Goal: Find specific page/section: Find specific page/section

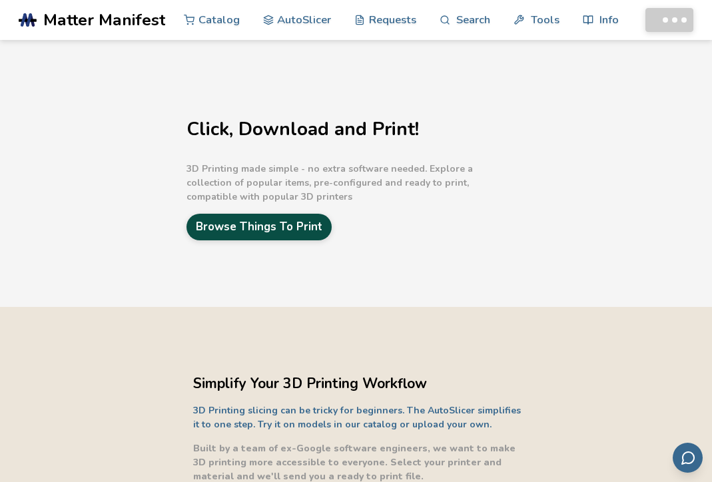
click at [294, 233] on link "Browse Things To Print" at bounding box center [258, 227] width 145 height 26
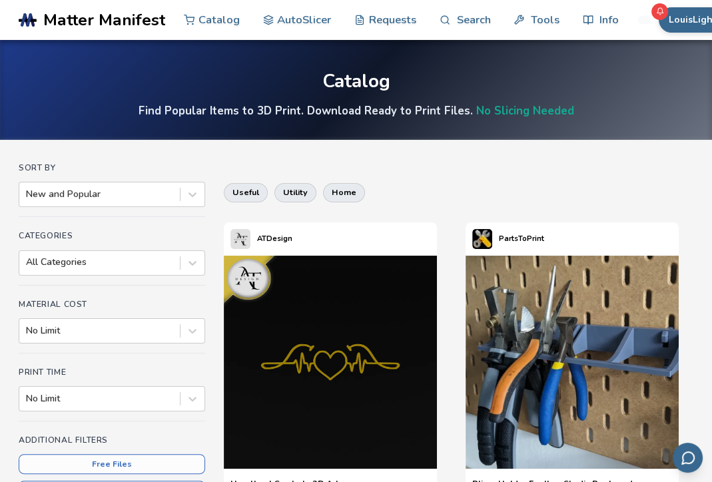
click at [559, 202] on div "useful utility home" at bounding box center [458, 192] width 469 height 32
click at [170, 265] on div at bounding box center [99, 262] width 147 height 13
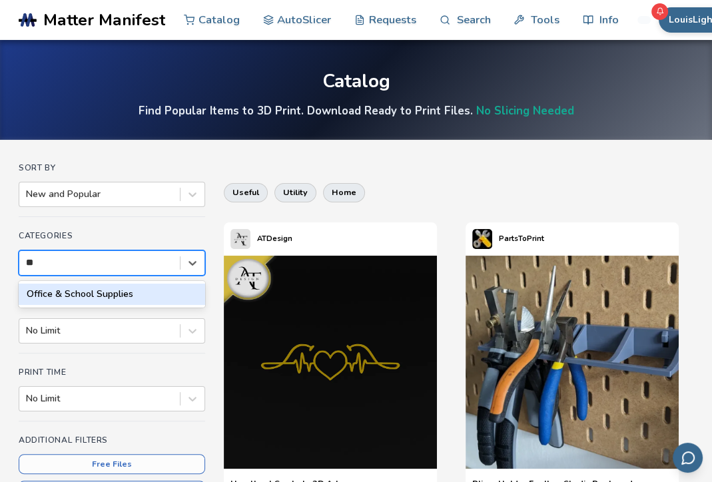
type input "*"
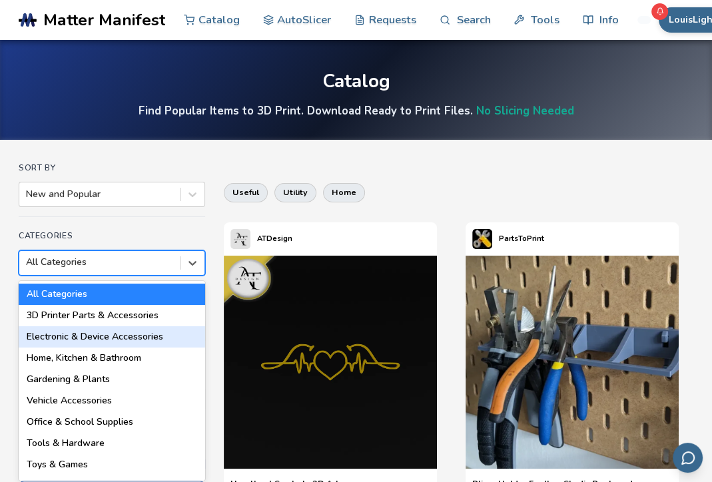
click at [153, 334] on div "Electronic & Device Accessories" at bounding box center [112, 336] width 186 height 21
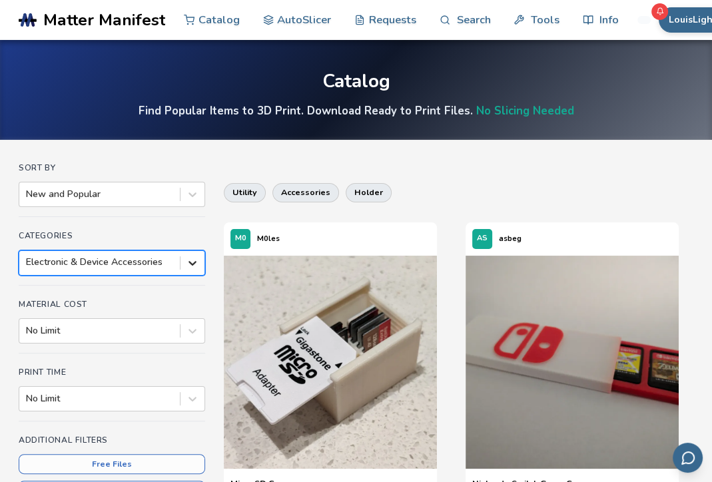
click at [181, 254] on div at bounding box center [192, 263] width 24 height 24
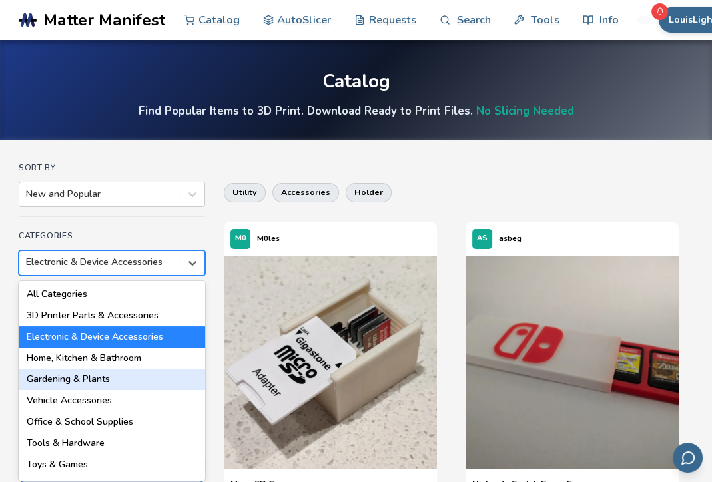
scroll to position [190, 0]
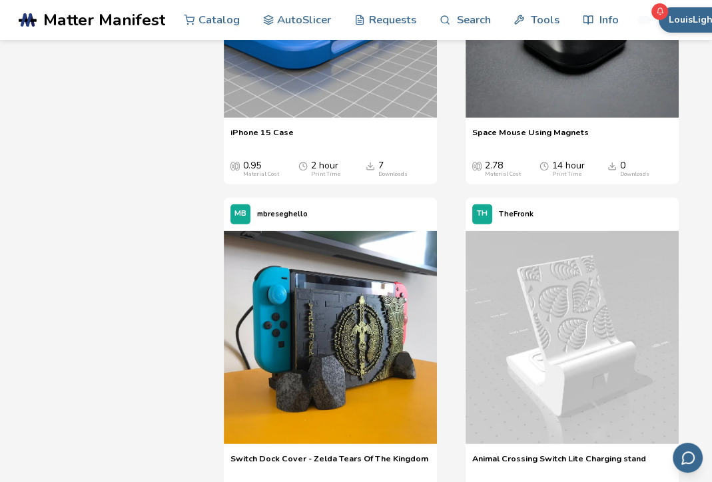
scroll to position [2131, 0]
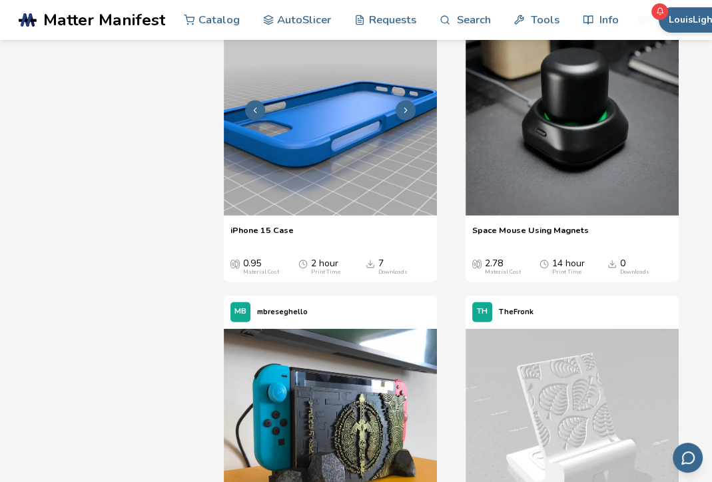
click at [312, 216] on img at bounding box center [330, 109] width 213 height 213
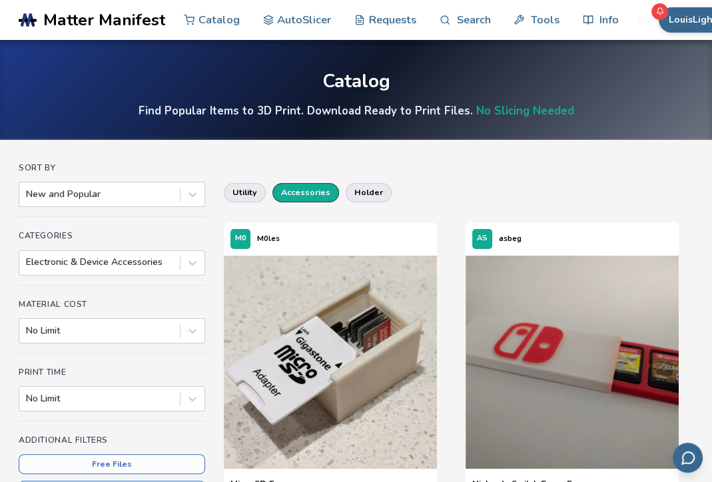
click at [307, 195] on button "accessories" at bounding box center [305, 192] width 67 height 19
